Goal: Task Accomplishment & Management: Use online tool/utility

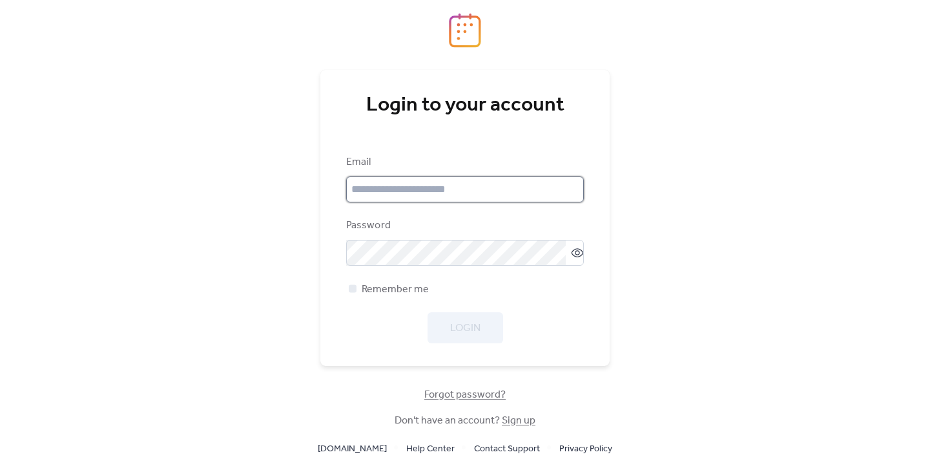
click at [543, 195] on input "email" at bounding box center [465, 189] width 238 height 26
click at [572, 191] on keeper-lock "Open Keeper Popup" at bounding box center [571, 190] width 16 height 16
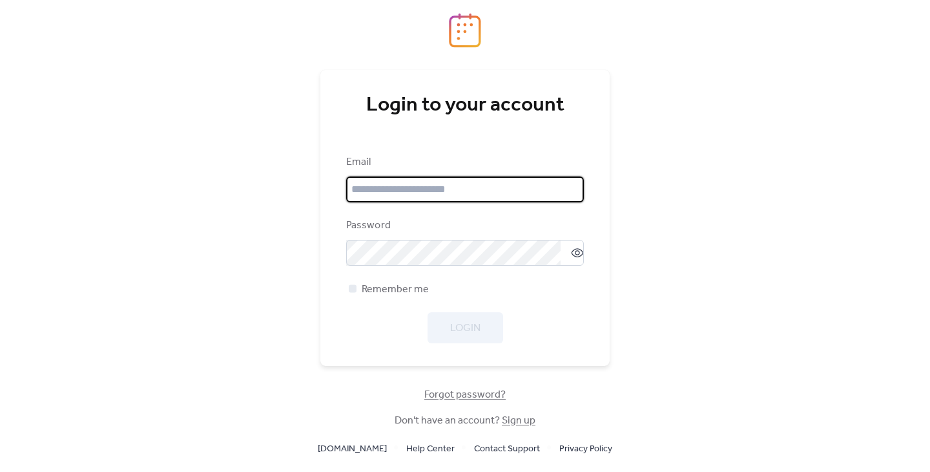
type input "**********"
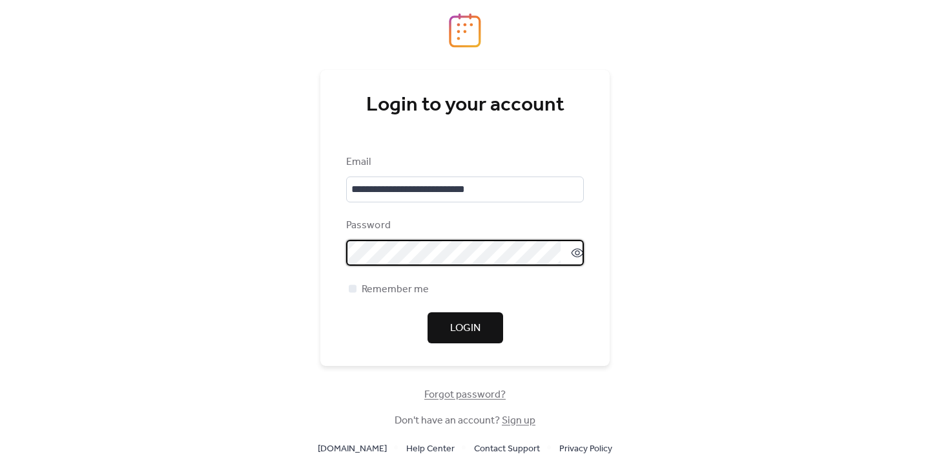
click at [454, 334] on span "Login" at bounding box center [465, 328] width 30 height 16
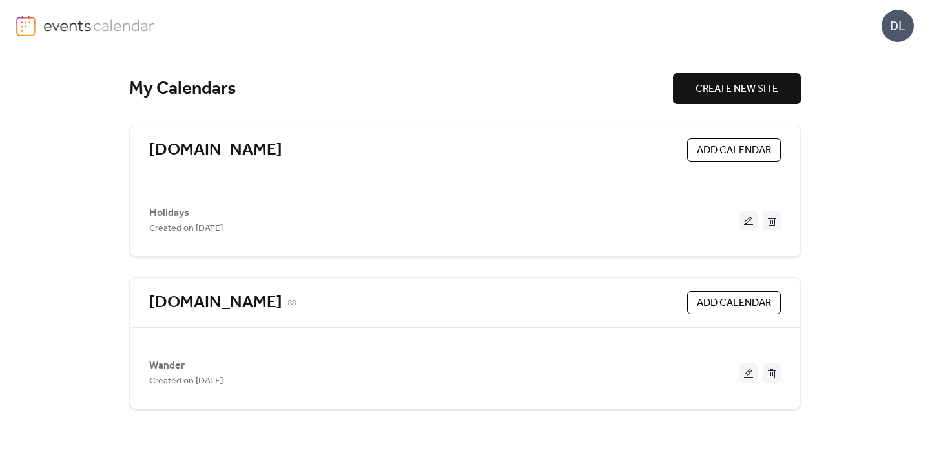
click at [282, 300] on link "[DOMAIN_NAME]" at bounding box center [215, 302] width 133 height 21
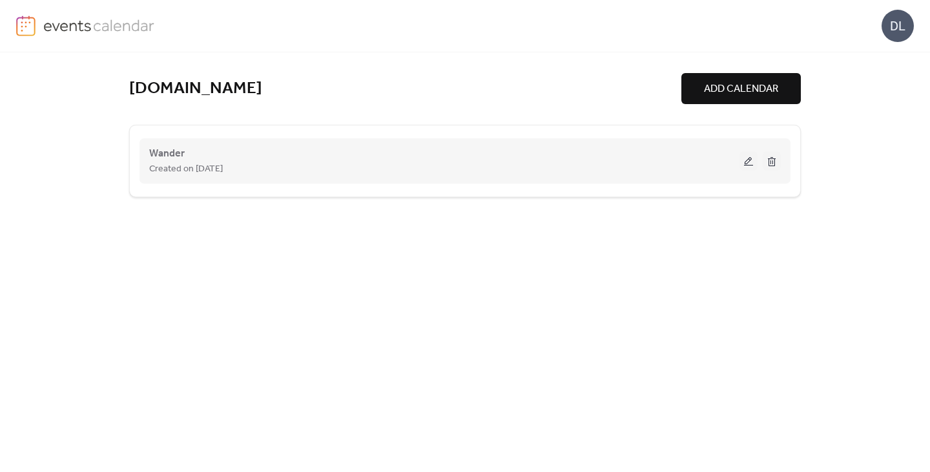
click at [458, 172] on div "Created on [DATE]" at bounding box center [444, 169] width 591 height 16
click at [750, 154] on button at bounding box center [749, 160] width 18 height 19
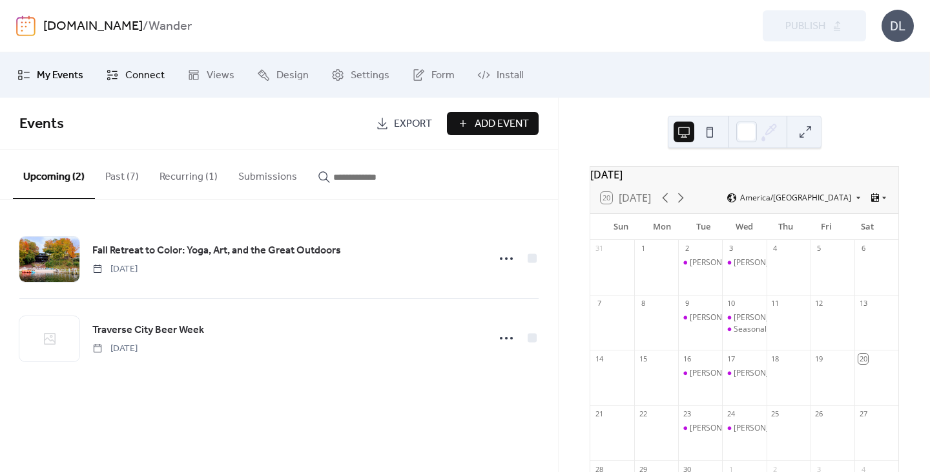
click at [140, 77] on span "Connect" at bounding box center [144, 76] width 39 height 16
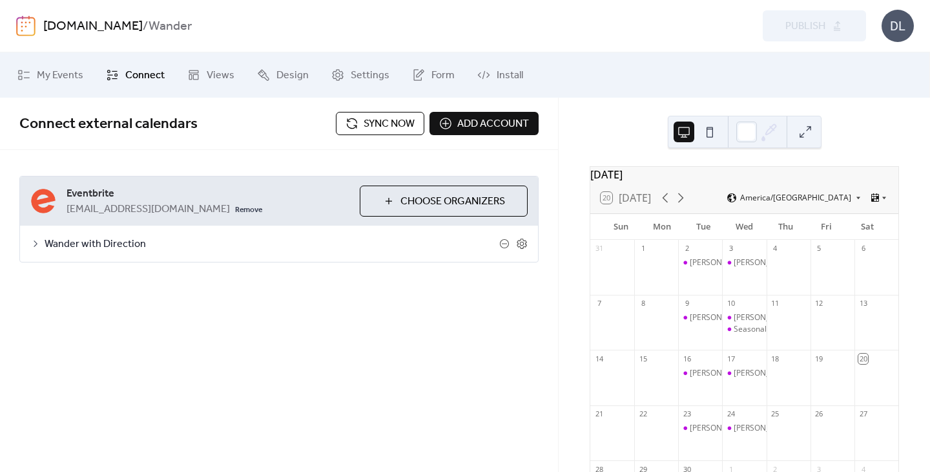
click at [374, 118] on span "Sync now" at bounding box center [389, 124] width 51 height 16
click at [684, 205] on icon at bounding box center [681, 198] width 16 height 16
click at [681, 203] on icon at bounding box center [681, 198] width 6 height 10
